Goal: Obtain resource: Download file/media

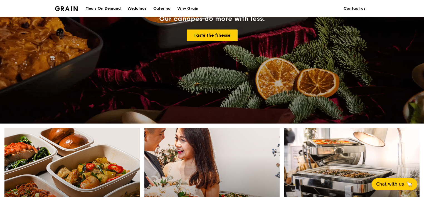
scroll to position [139, 0]
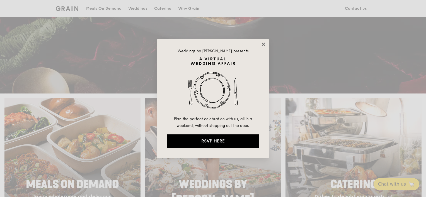
click at [264, 45] on icon at bounding box center [263, 44] width 3 height 3
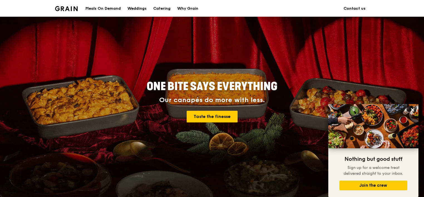
scroll to position [0, 0]
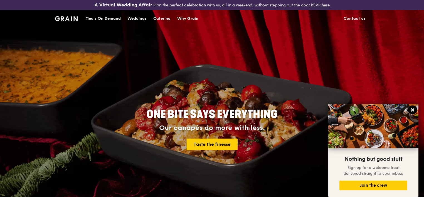
click at [413, 110] on icon at bounding box center [412, 109] width 3 height 3
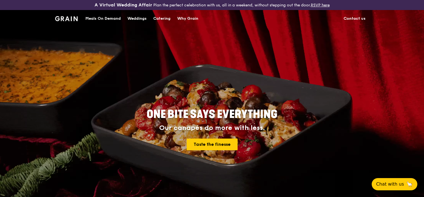
click at [163, 17] on div "Catering" at bounding box center [161, 18] width 17 height 17
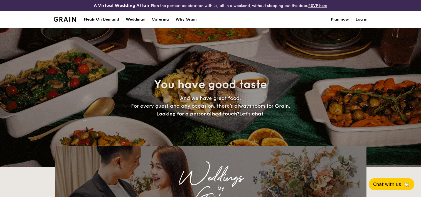
select select
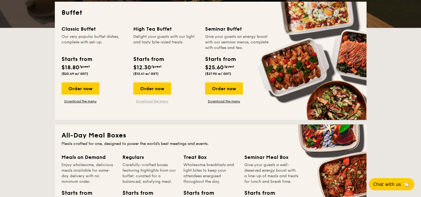
scroll to position [111, 0]
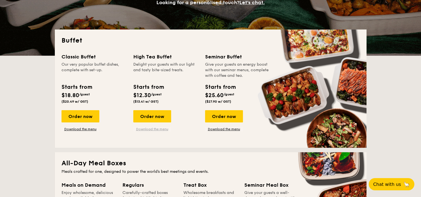
click at [155, 130] on link "Download the menu" at bounding box center [152, 129] width 38 height 4
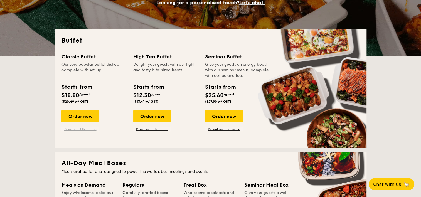
click at [79, 129] on link "Download the menu" at bounding box center [81, 129] width 38 height 4
